Goal: Transaction & Acquisition: Purchase product/service

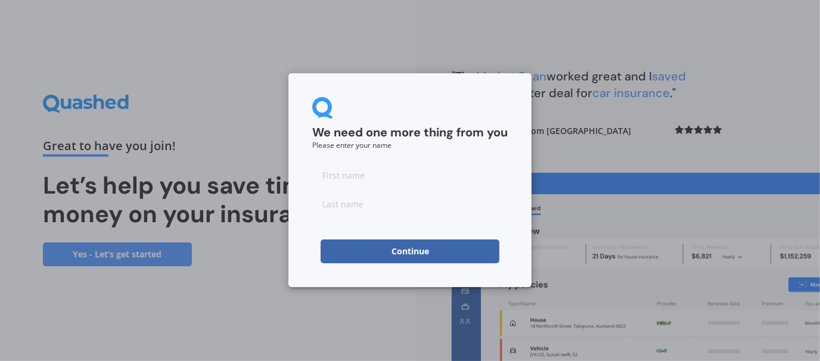
click at [419, 181] on input at bounding box center [410, 175] width 196 height 24
type input "Clare"
click at [385, 209] on input at bounding box center [410, 204] width 196 height 24
type input "[PERSON_NAME]"
click at [396, 247] on button "Continue" at bounding box center [410, 252] width 179 height 24
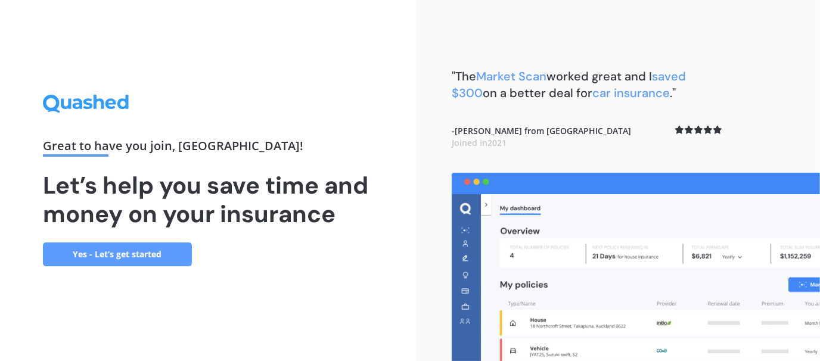
click at [143, 260] on link "Yes - Let’s get started" at bounding box center [117, 255] width 149 height 24
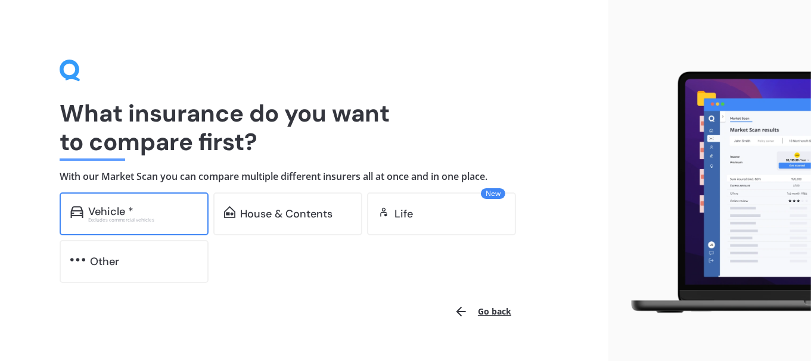
click at [158, 218] on div "Excludes commercial vehicles" at bounding box center [143, 220] width 110 height 5
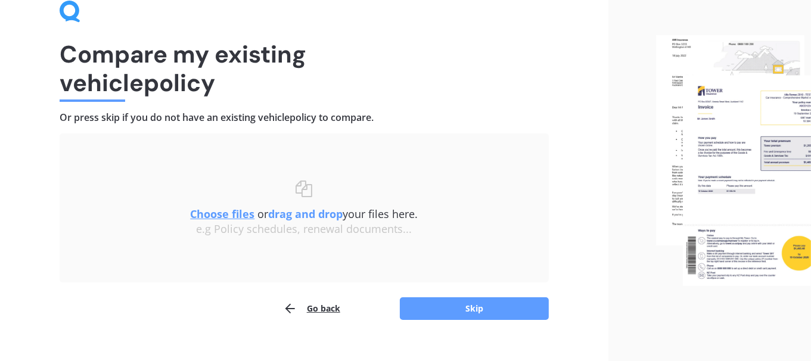
scroll to position [60, 0]
click at [460, 310] on button "Skip" at bounding box center [474, 308] width 149 height 23
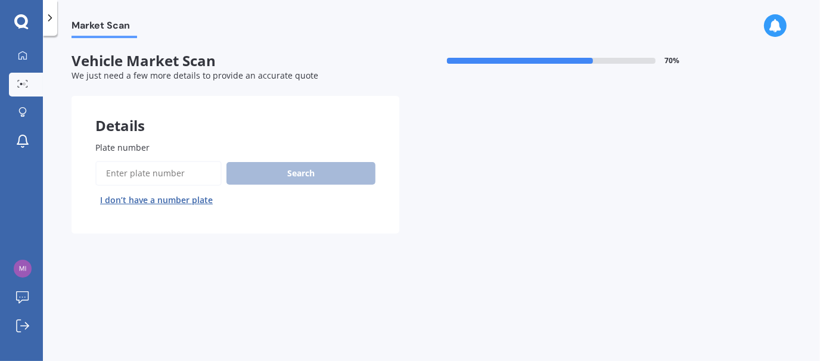
click at [171, 175] on input "Plate number" at bounding box center [158, 173] width 126 height 25
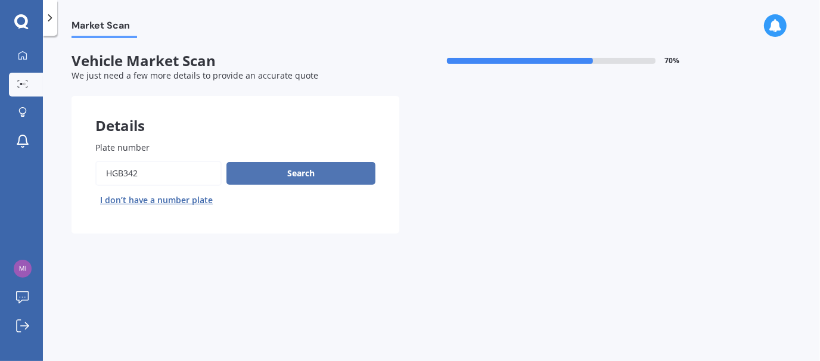
type input "hgb342"
click at [262, 173] on button "Search" at bounding box center [301, 173] width 149 height 23
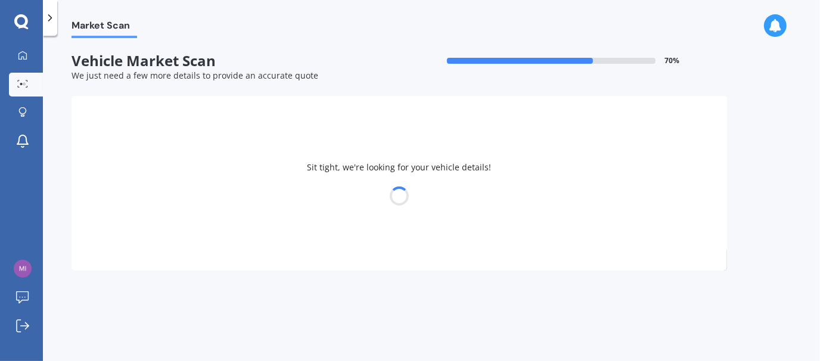
select select "FORD"
select select "TERRITORY"
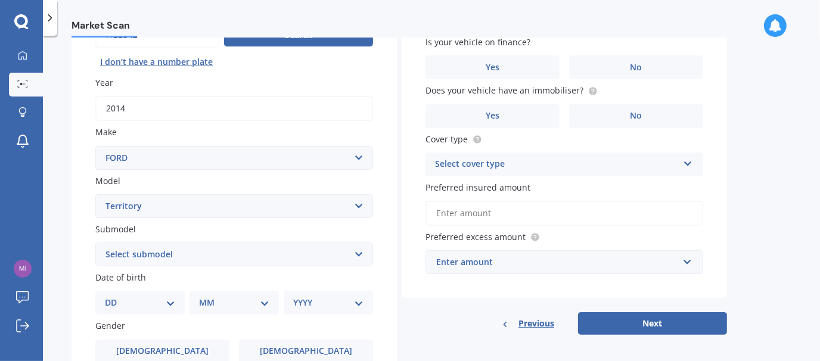
scroll to position [179, 0]
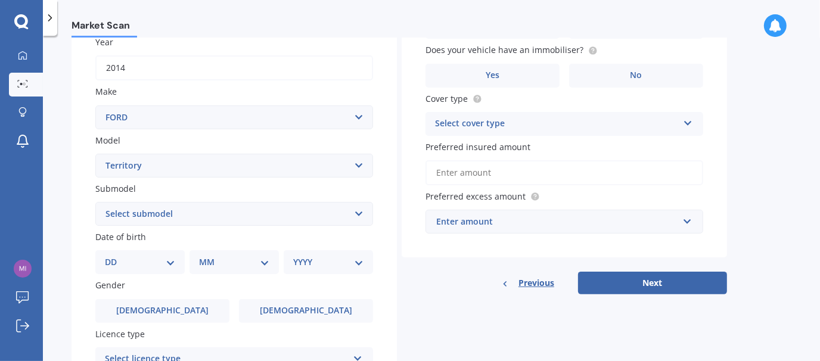
click at [343, 213] on select "Select submodel Ghia 4.0 Litre Turbo Petrol AWD Ghia non-turbo AWD Titanium 2.7…" at bounding box center [234, 214] width 278 height 24
click at [282, 207] on select "Select submodel Ghia 4.0 Litre Turbo Petrol AWD Ghia non-turbo AWD Titanium 2.7…" at bounding box center [234, 214] width 278 height 24
select select "TX 4.0 LITRE RWD"
click at [95, 202] on select "Select submodel Ghia 4.0 Litre Turbo Petrol AWD Ghia non-turbo AWD Titanium 2.7…" at bounding box center [234, 214] width 278 height 24
click at [125, 261] on select "DD 01 02 03 04 05 06 07 08 09 10 11 12 13 14 15 16 17 18 19 20 21 22 23 24 25 2…" at bounding box center [140, 262] width 70 height 13
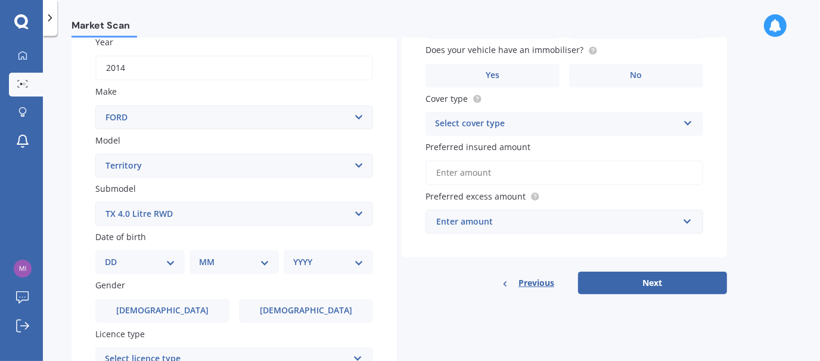
select select "11"
click at [114, 256] on select "DD 01 02 03 04 05 06 07 08 09 10 11 12 13 14 15 16 17 18 19 20 21 22 23 24 25 2…" at bounding box center [140, 262] width 70 height 13
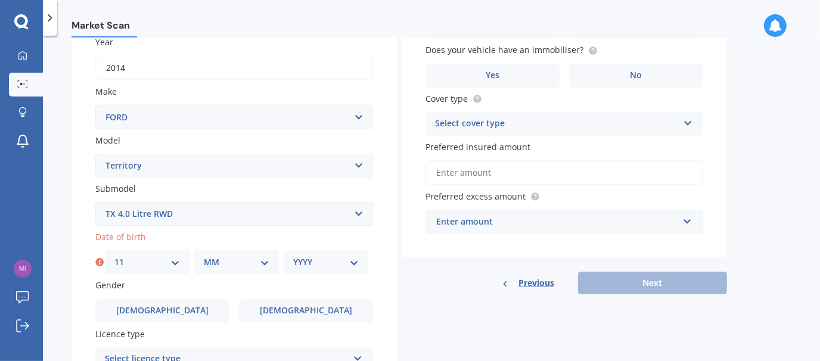
click at [221, 261] on select "MM 01 02 03 04 05 06 07 08 09 10 11 12" at bounding box center [237, 262] width 66 height 13
select select "11"
click at [204, 256] on select "MM 01 02 03 04 05 06 07 08 09 10 11 12" at bounding box center [237, 262] width 66 height 13
click at [298, 260] on select "YYYY 2025 2024 2023 2022 2021 2020 2019 2018 2017 2016 2015 2014 2013 2012 2011…" at bounding box center [326, 262] width 66 height 13
select select "1983"
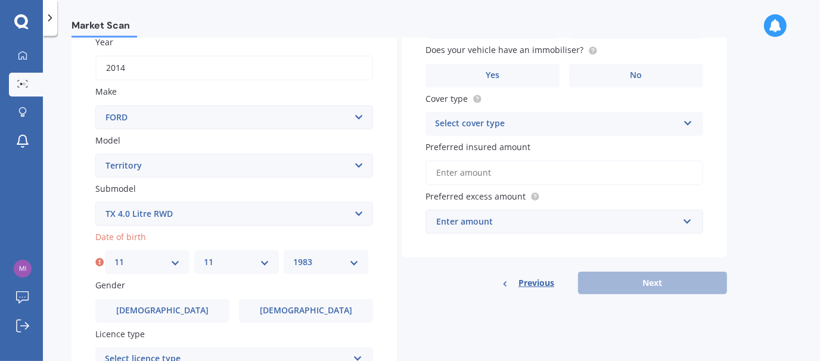
click at [293, 256] on select "YYYY 2025 2024 2023 2022 2021 2020 2019 2018 2017 2016 2015 2014 2013 2012 2011…" at bounding box center [326, 262] width 66 height 13
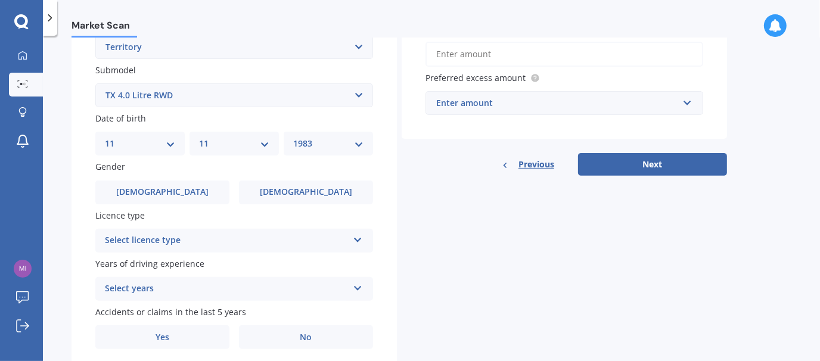
scroll to position [298, 0]
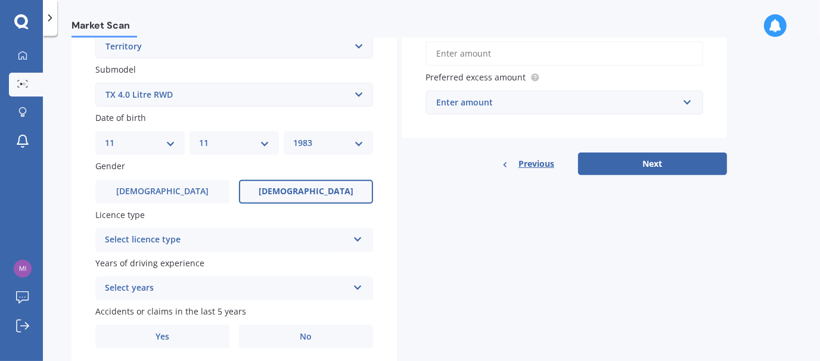
click at [306, 191] on span "[DEMOGRAPHIC_DATA]" at bounding box center [306, 192] width 95 height 10
click at [0, 0] on input "[DEMOGRAPHIC_DATA]" at bounding box center [0, 0] width 0 height 0
click at [192, 236] on div "Select licence type" at bounding box center [226, 240] width 243 height 14
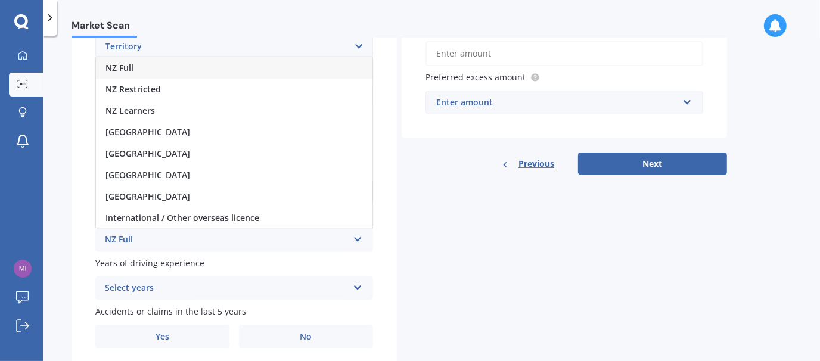
click at [138, 64] on div "NZ Full" at bounding box center [234, 67] width 277 height 21
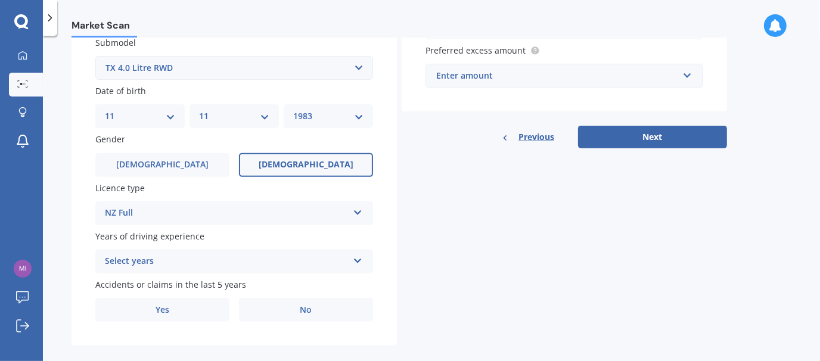
scroll to position [339, 0]
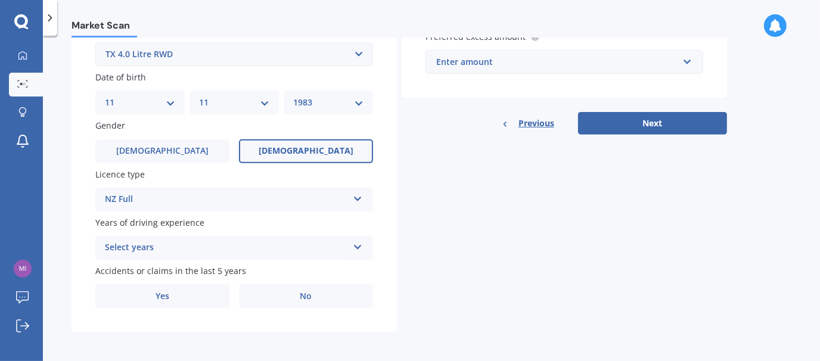
click at [203, 249] on div "Select years" at bounding box center [226, 248] width 243 height 14
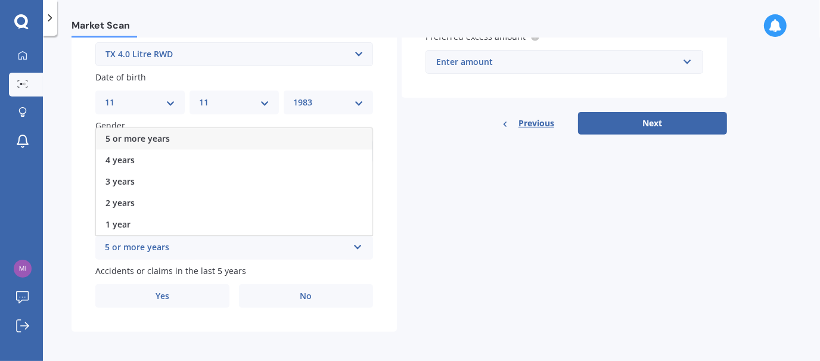
click at [160, 138] on span "5 or more years" at bounding box center [138, 138] width 64 height 11
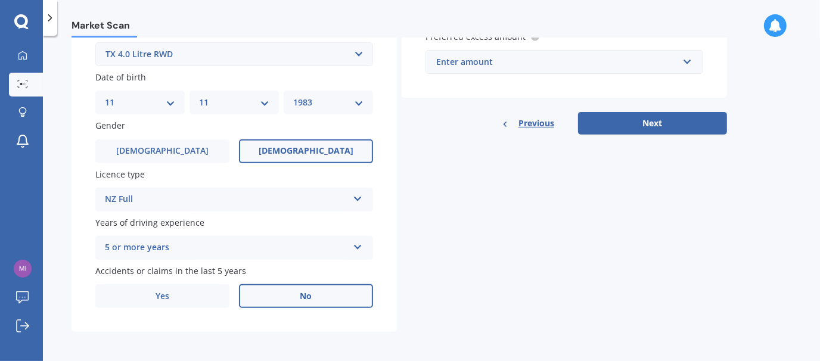
click at [297, 286] on label "No" at bounding box center [306, 296] width 134 height 24
click at [0, 0] on input "No" at bounding box center [0, 0] width 0 height 0
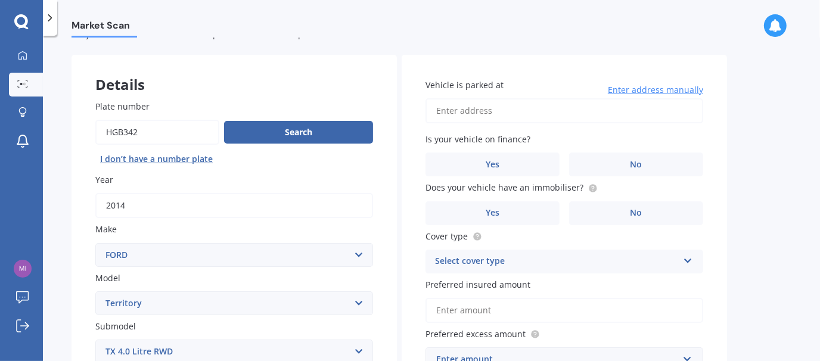
scroll to position [0, 0]
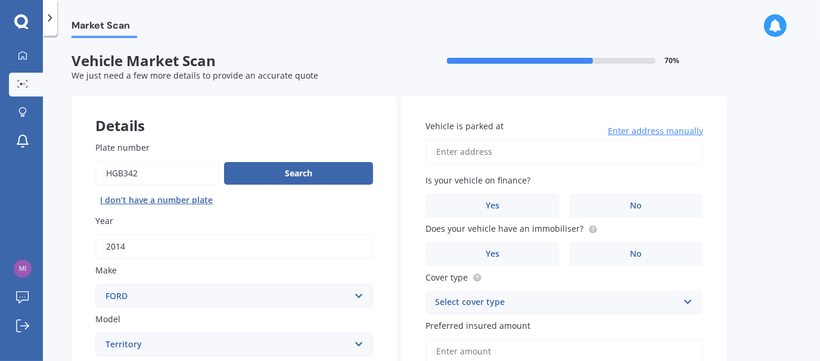
click at [530, 154] on input "Vehicle is parked at" at bounding box center [565, 151] width 278 height 25
type input "[STREET_ADDRESS]"
click at [614, 200] on label "No" at bounding box center [636, 206] width 134 height 24
click at [0, 0] on input "No" at bounding box center [0, 0] width 0 height 0
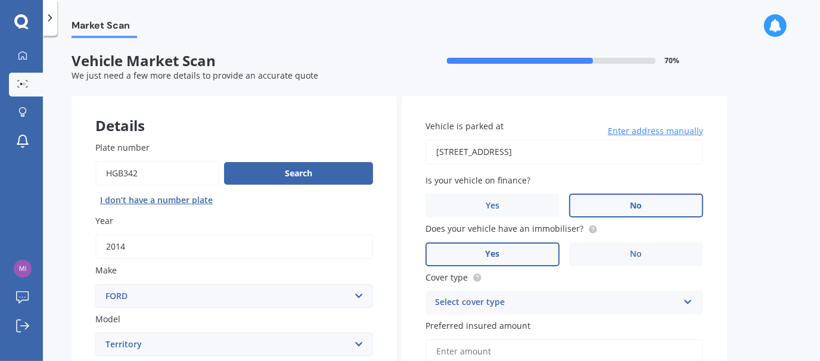
click at [548, 259] on label "Yes" at bounding box center [493, 255] width 134 height 24
click at [0, 0] on input "Yes" at bounding box center [0, 0] width 0 height 0
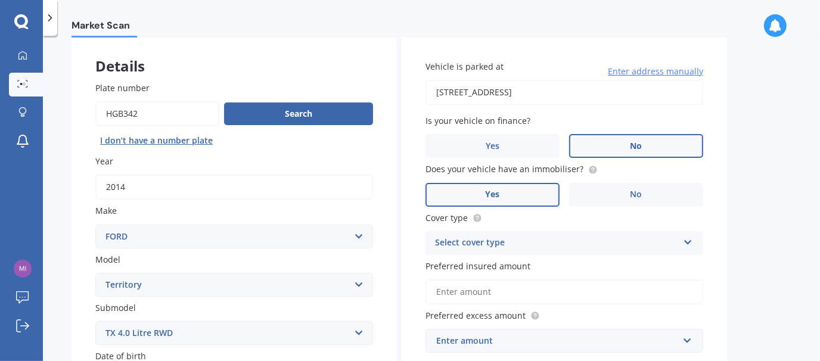
click at [539, 237] on div "Select cover type" at bounding box center [556, 243] width 243 height 14
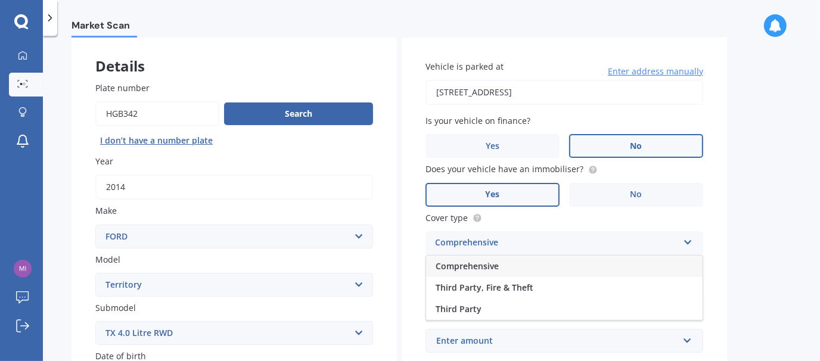
click at [524, 262] on div "Comprehensive" at bounding box center [564, 266] width 277 height 21
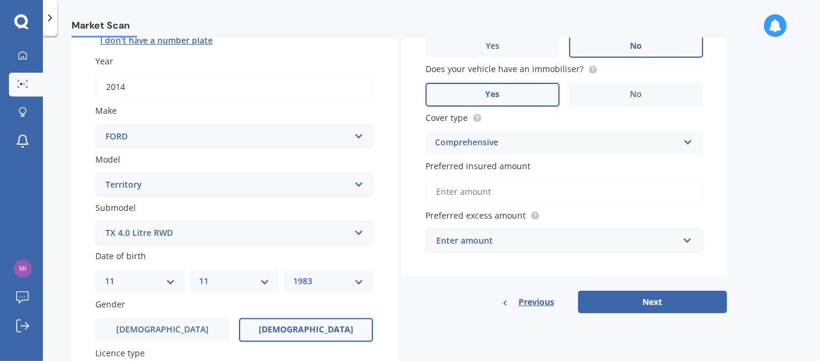
scroll to position [179, 0]
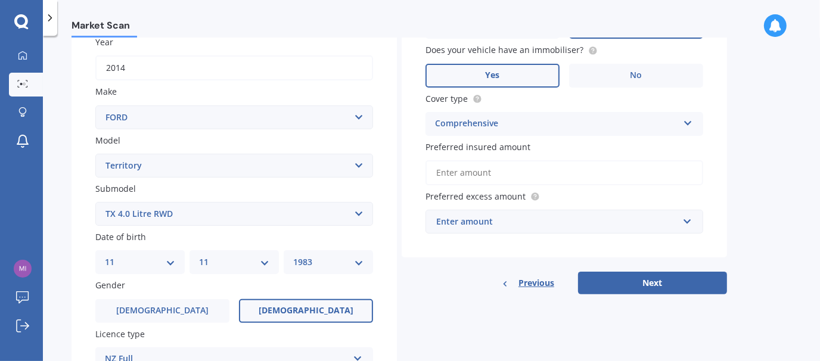
click at [470, 166] on input "Preferred insured amount" at bounding box center [565, 172] width 278 height 25
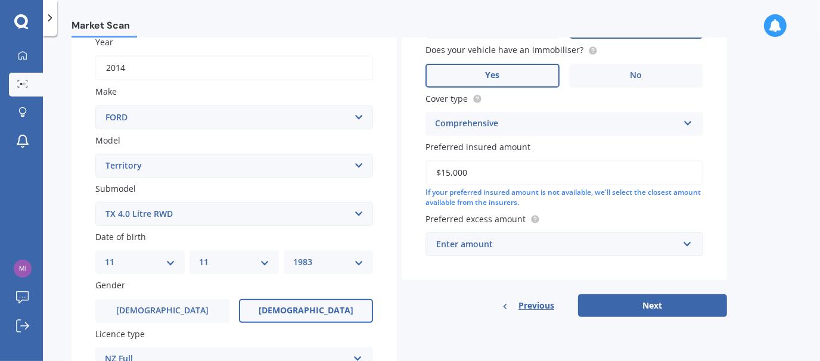
type input "$15,000"
click at [526, 244] on div "Enter amount" at bounding box center [557, 244] width 242 height 13
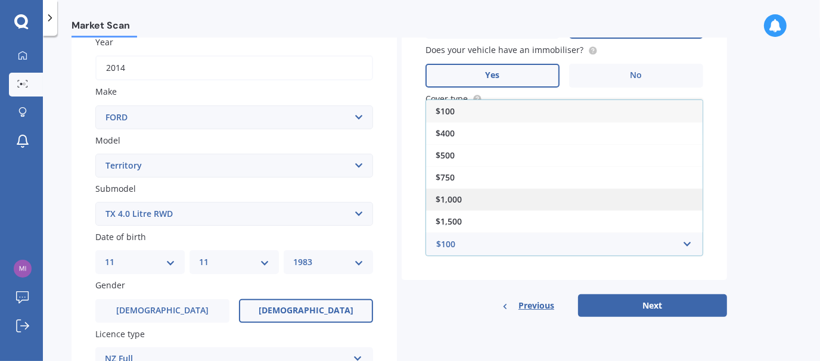
click at [471, 196] on div "$1,000" at bounding box center [564, 199] width 277 height 22
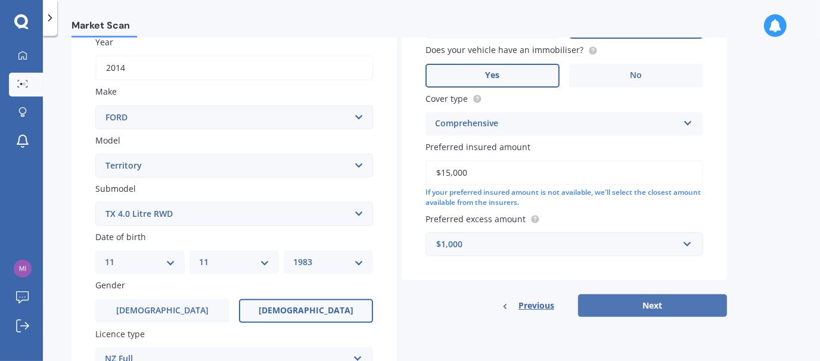
click at [621, 297] on button "Next" at bounding box center [652, 305] width 149 height 23
select select "11"
select select "1983"
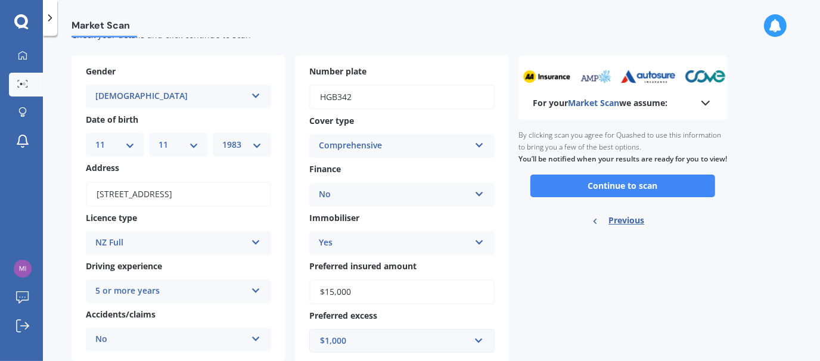
scroll to position [0, 0]
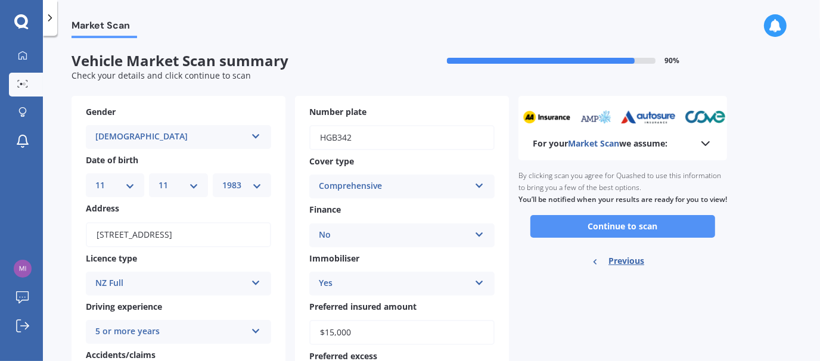
click at [619, 238] on button "Continue to scan" at bounding box center [623, 226] width 185 height 23
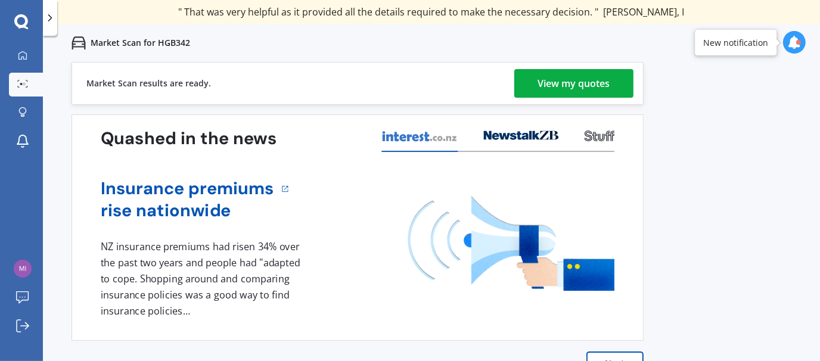
click at [587, 82] on div "View my quotes" at bounding box center [574, 83] width 72 height 29
